Goal: Check status: Check status

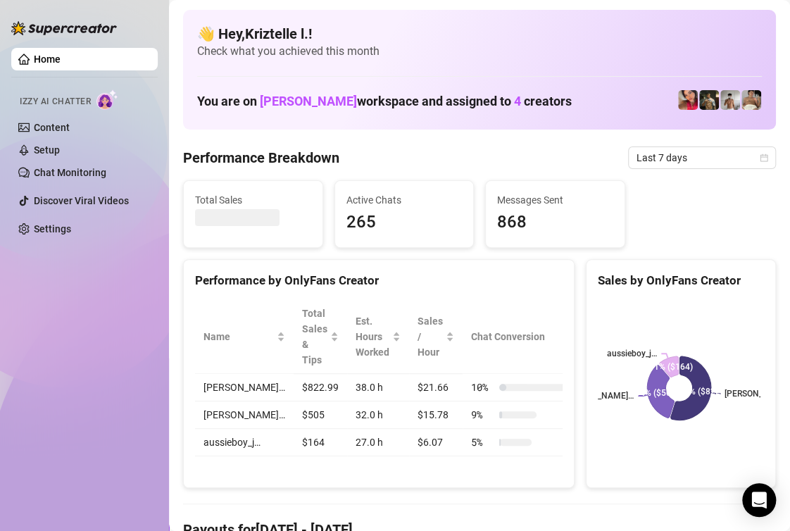
click at [523, 167] on div "Performance Breakdown Last 7 days" at bounding box center [479, 157] width 593 height 23
click at [672, 163] on span "Last 7 days" at bounding box center [702, 157] width 131 height 21
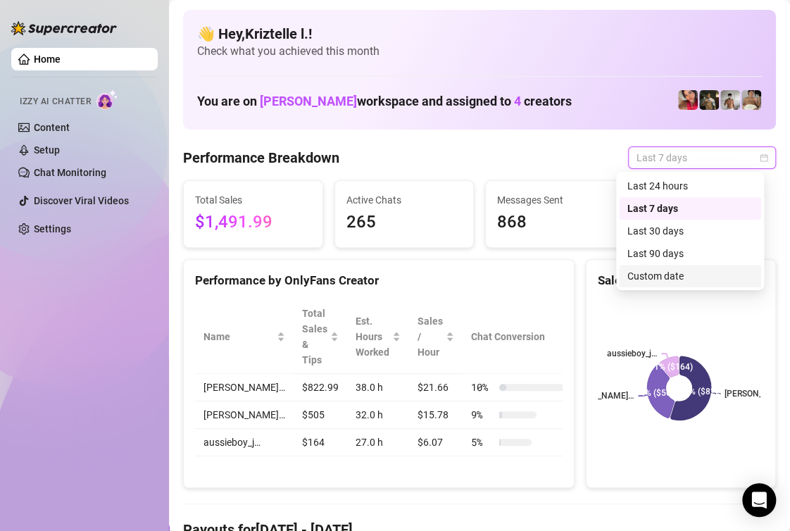
click at [681, 278] on div "Custom date" at bounding box center [689, 275] width 125 height 15
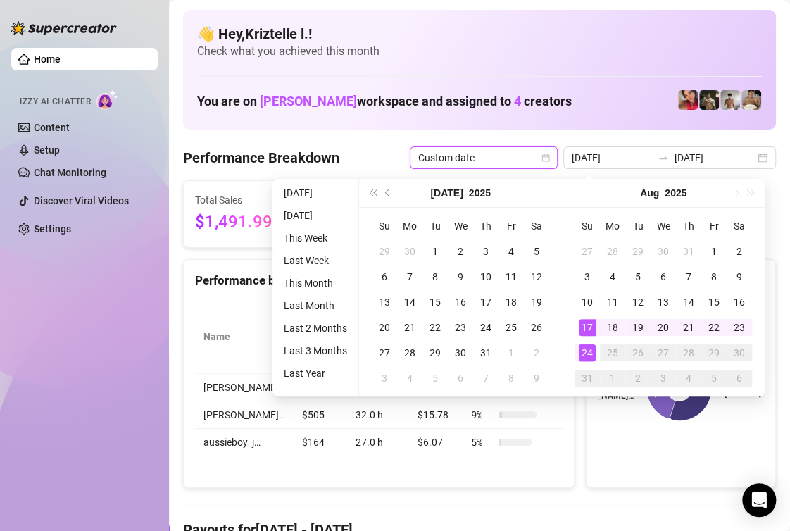
type input "[DATE]"
click at [591, 359] on div "24" at bounding box center [587, 352] width 17 height 17
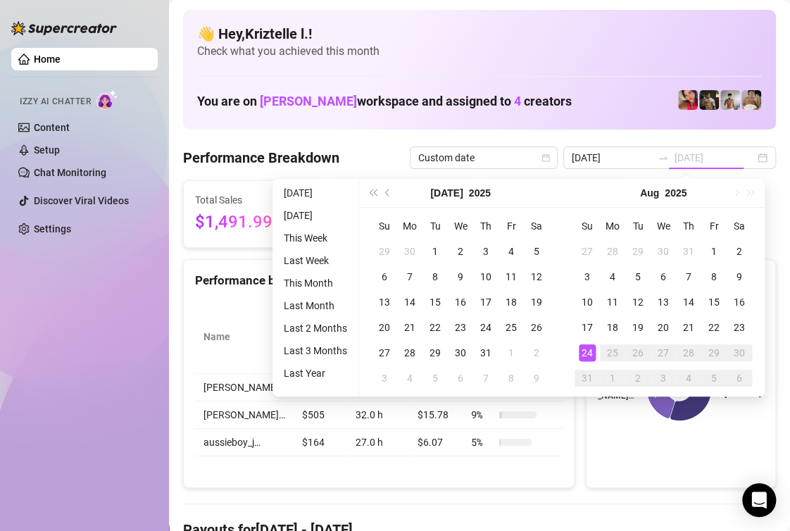
click at [591, 359] on div "24" at bounding box center [587, 352] width 17 height 17
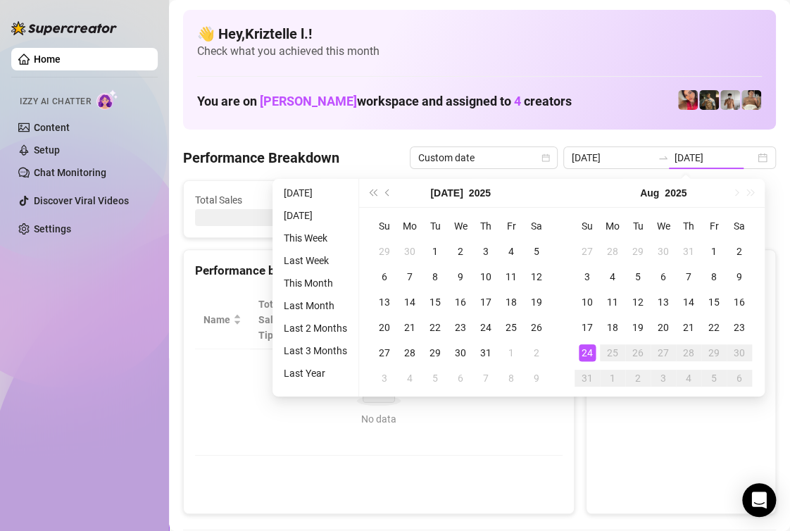
type input "[DATE]"
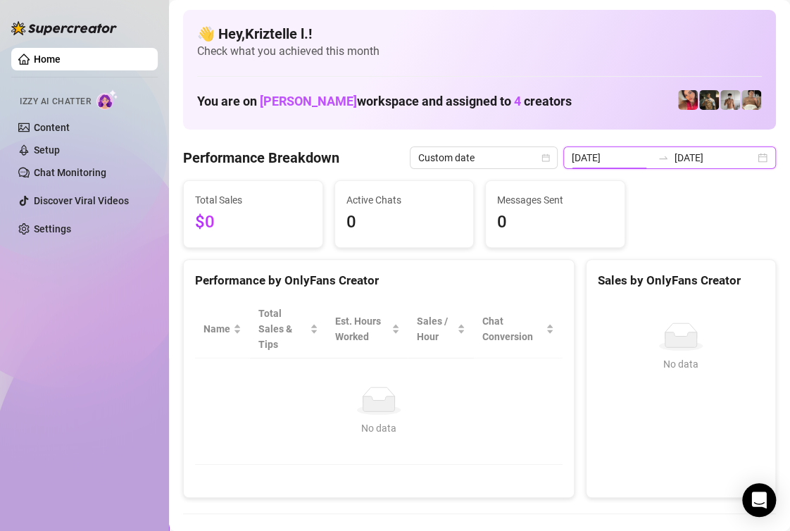
click at [619, 157] on input "[DATE]" at bounding box center [612, 157] width 80 height 15
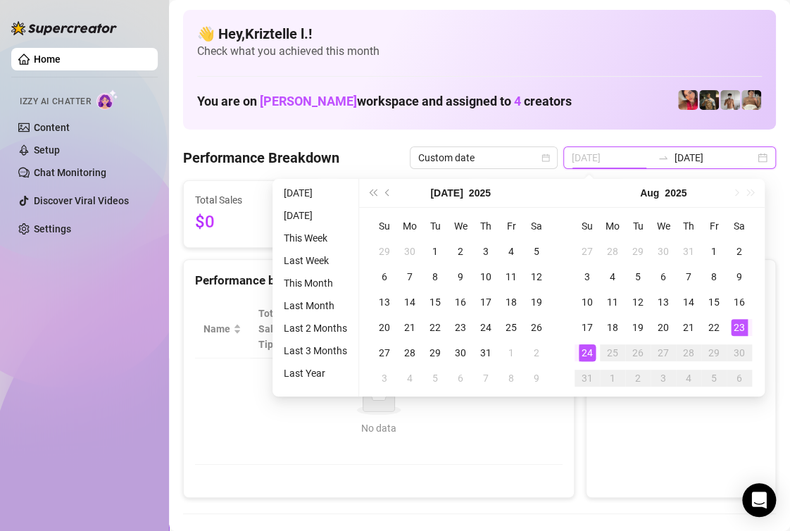
type input "[DATE]"
click at [738, 334] on div "23" at bounding box center [739, 327] width 17 height 17
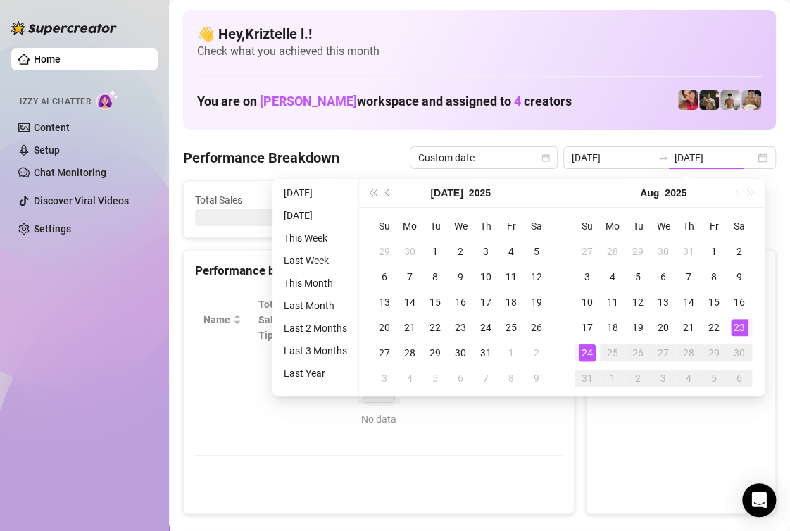
type input "[DATE]"
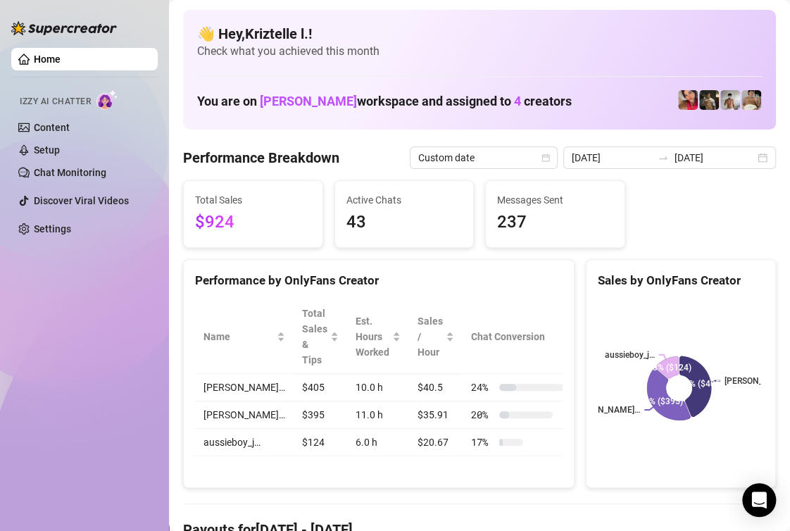
click at [689, 225] on div "Total Sales $924 Active Chats 43 Messages Sent 237" at bounding box center [479, 214] width 604 height 68
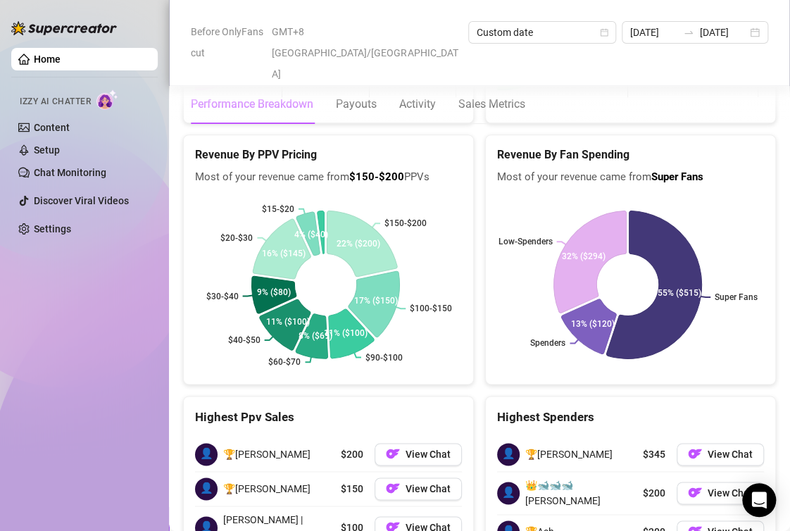
scroll to position [2501, 0]
